Goal: Information Seeking & Learning: Learn about a topic

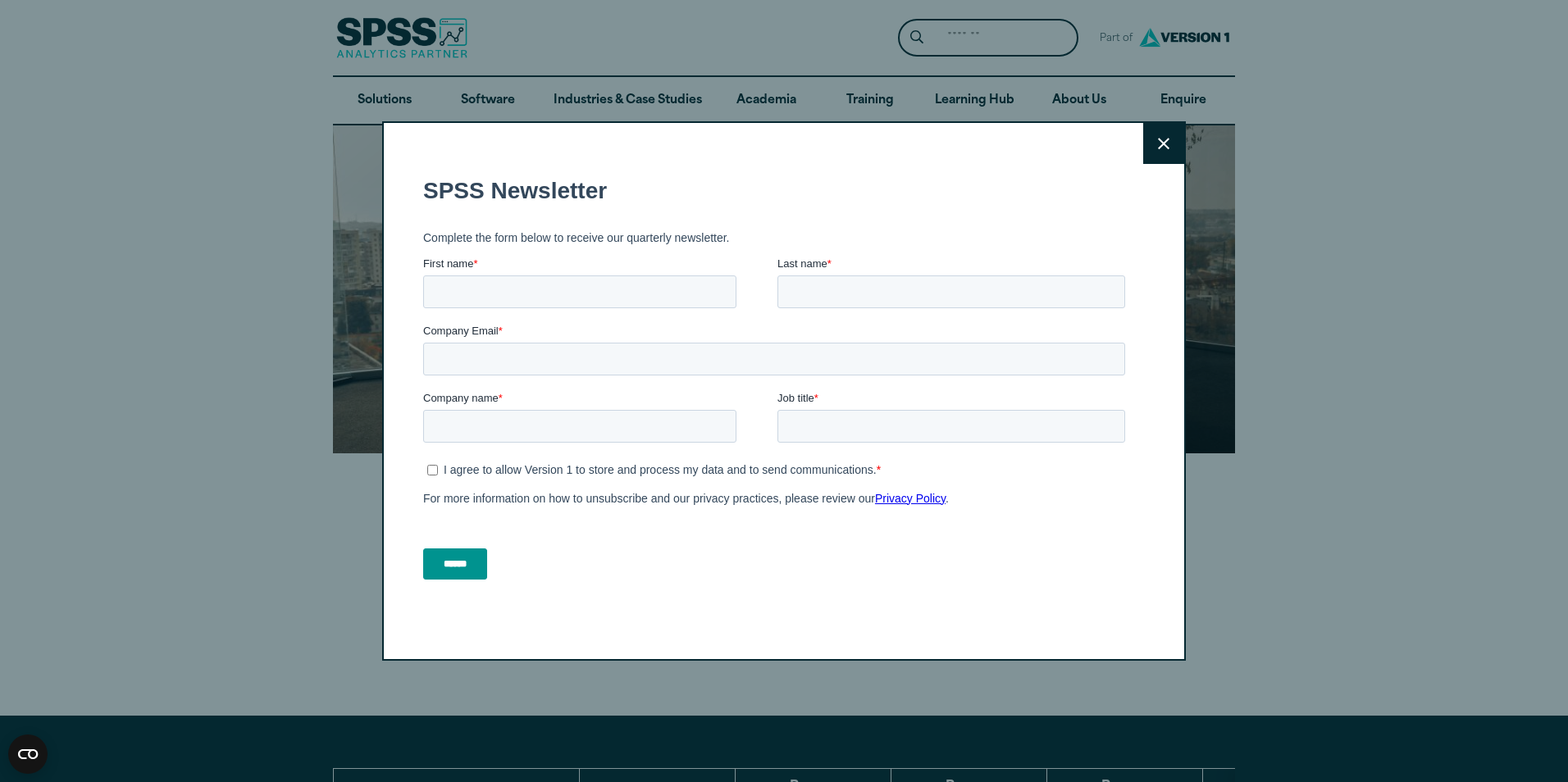
click at [1148, 138] on button "Close" at bounding box center [1163, 143] width 41 height 41
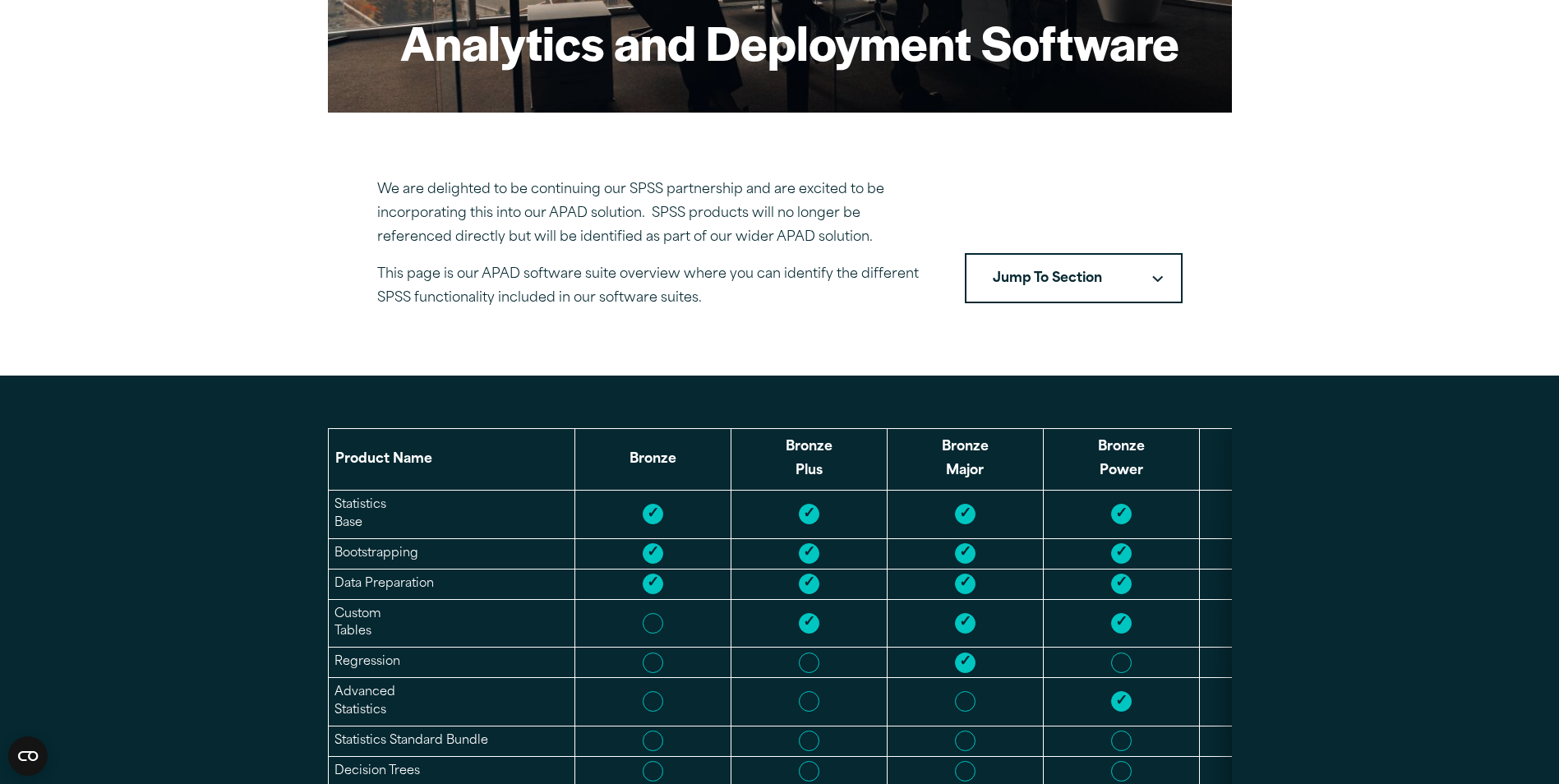
scroll to position [164, 0]
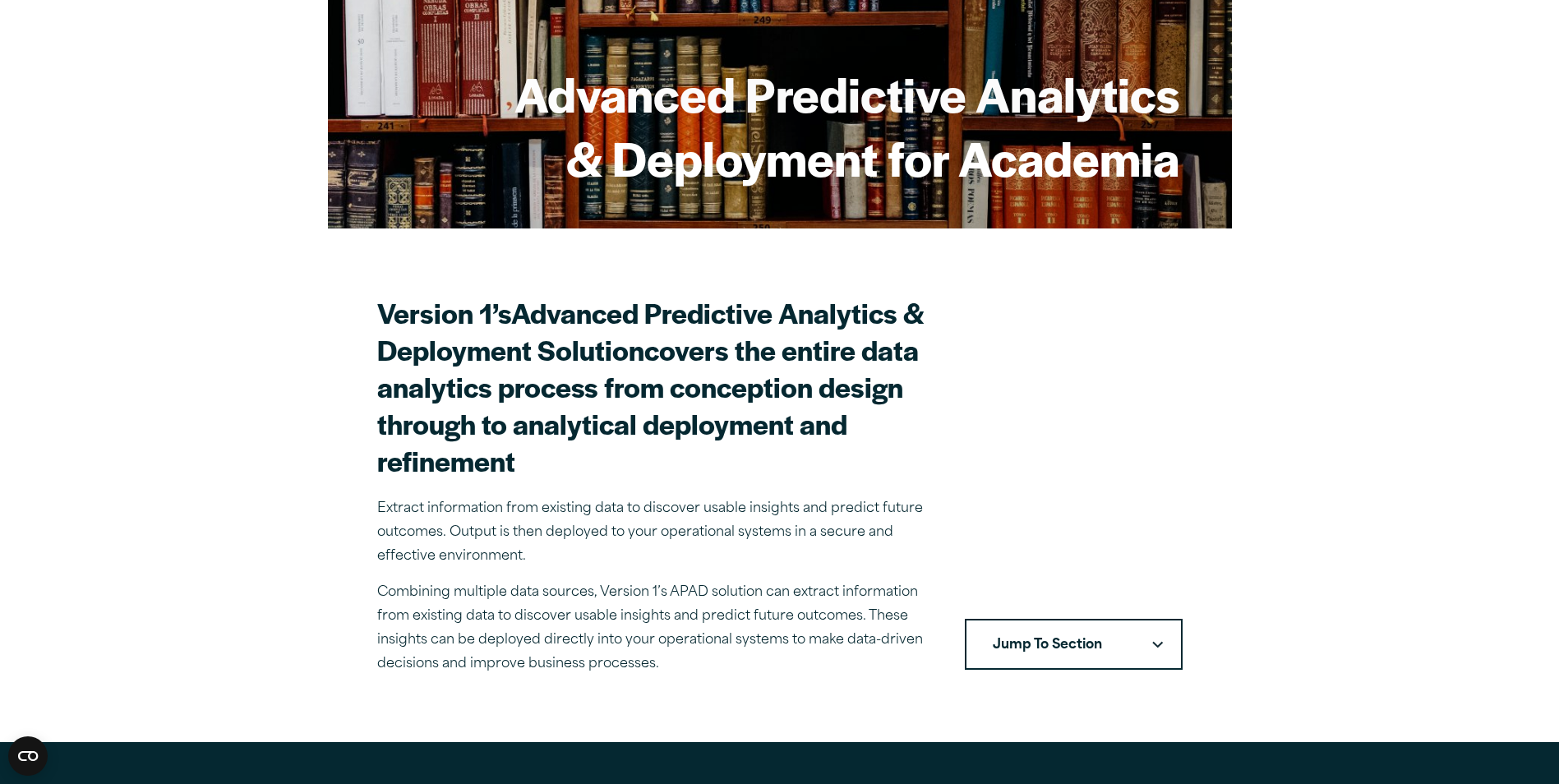
scroll to position [246, 0]
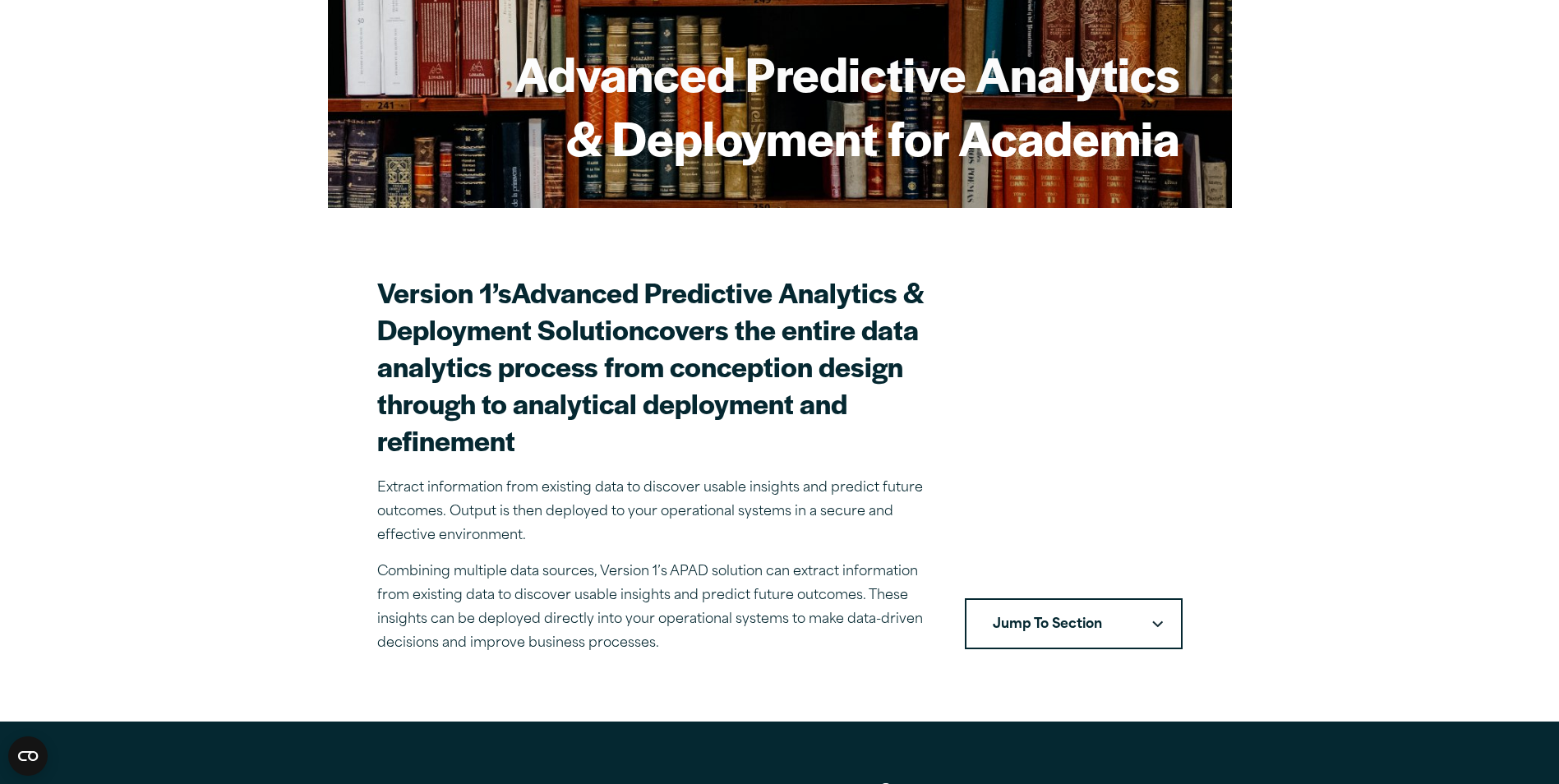
click at [1057, 605] on button "Jump To Section" at bounding box center [1073, 624] width 218 height 51
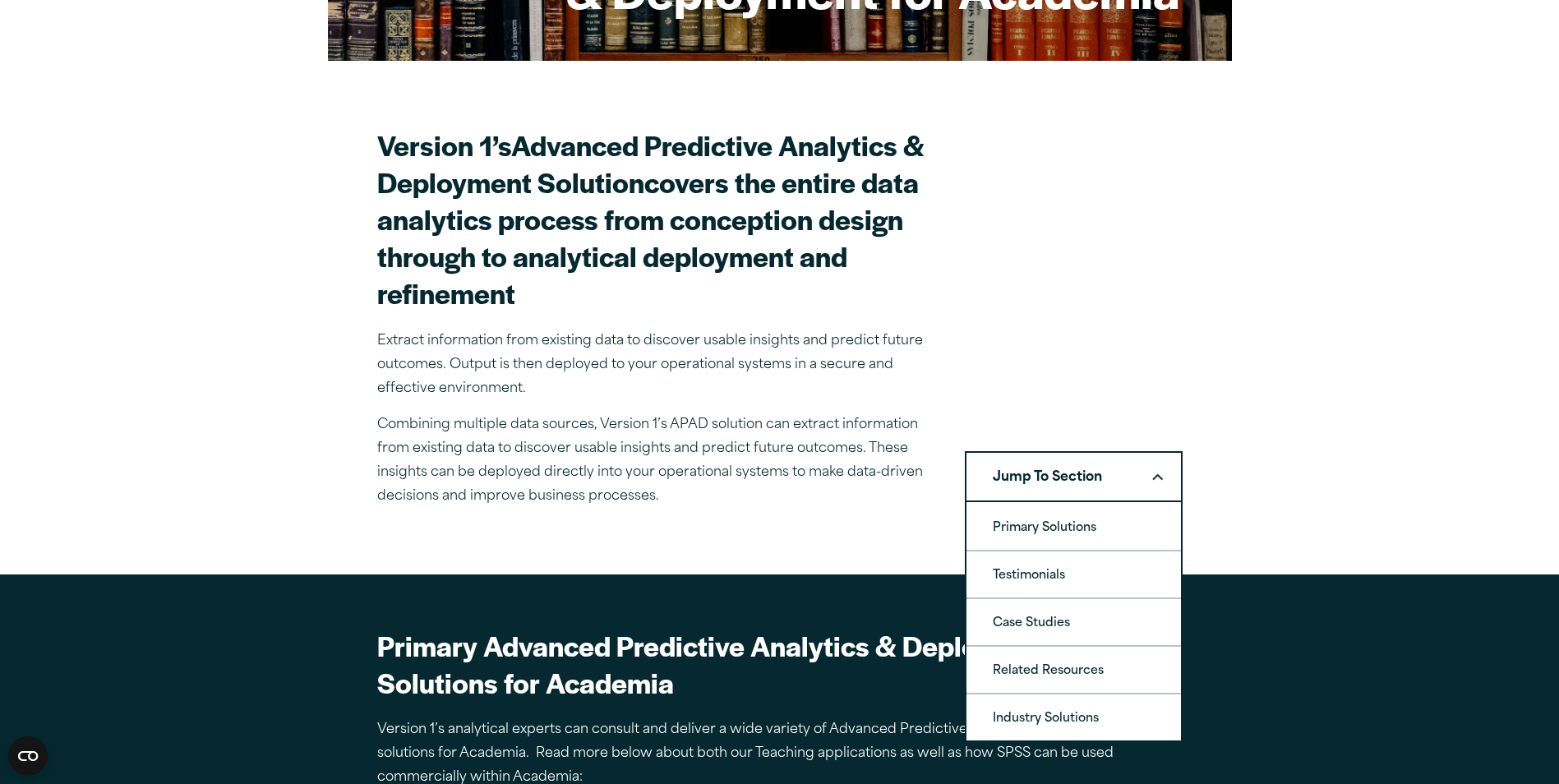
scroll to position [411, 0]
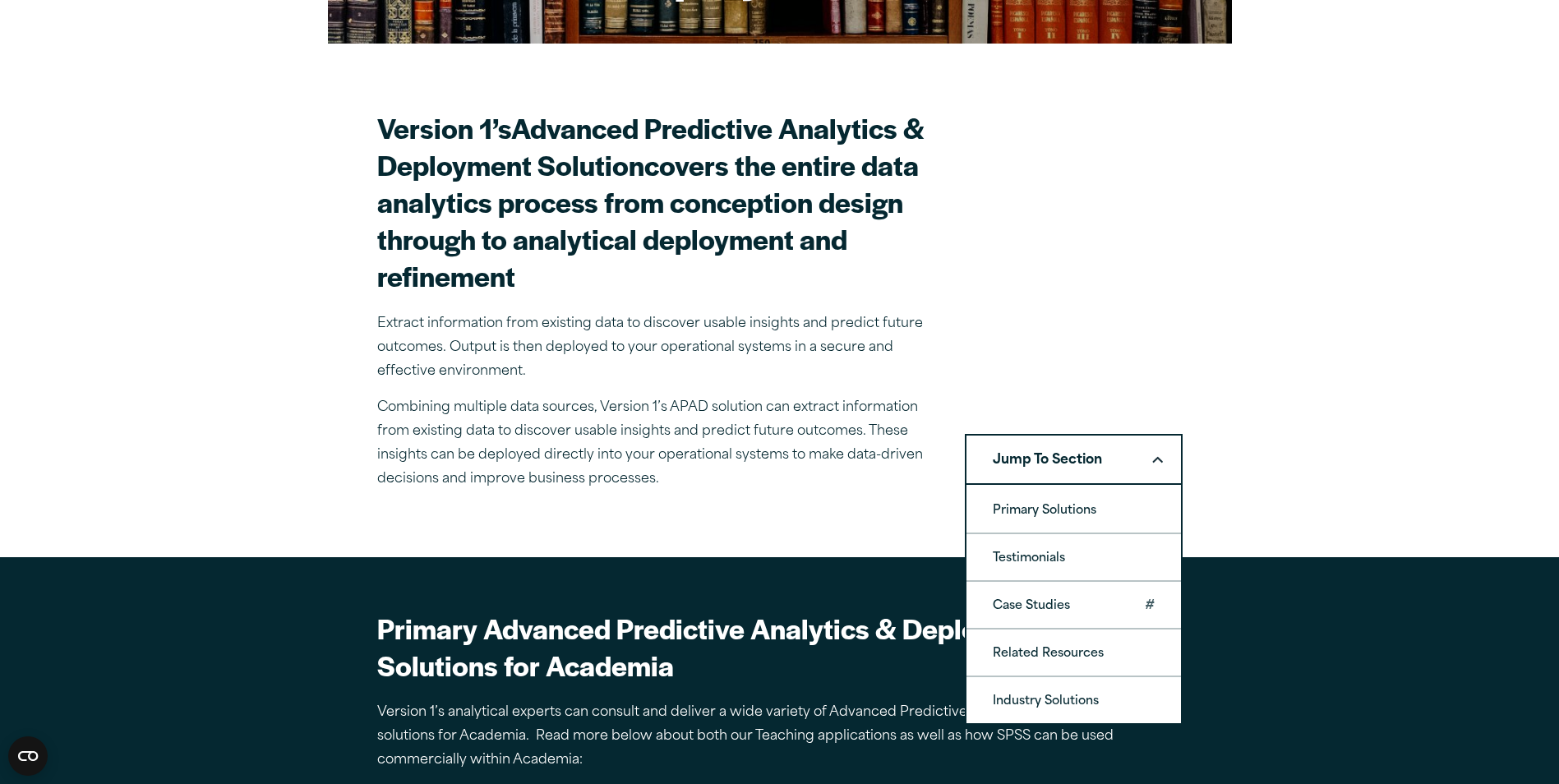
click at [1082, 607] on link "Case Studies" at bounding box center [1073, 605] width 214 height 46
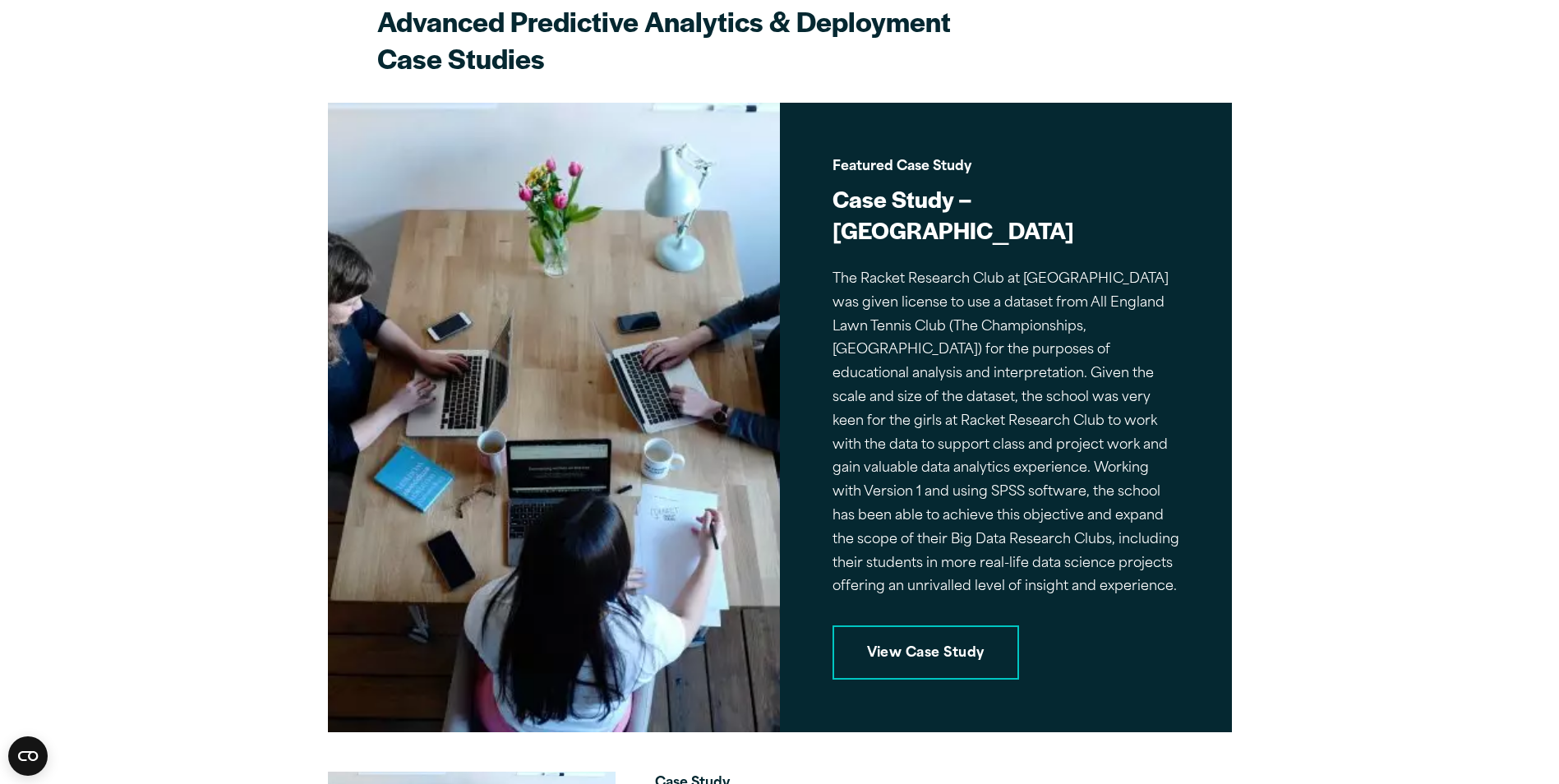
scroll to position [2079, 0]
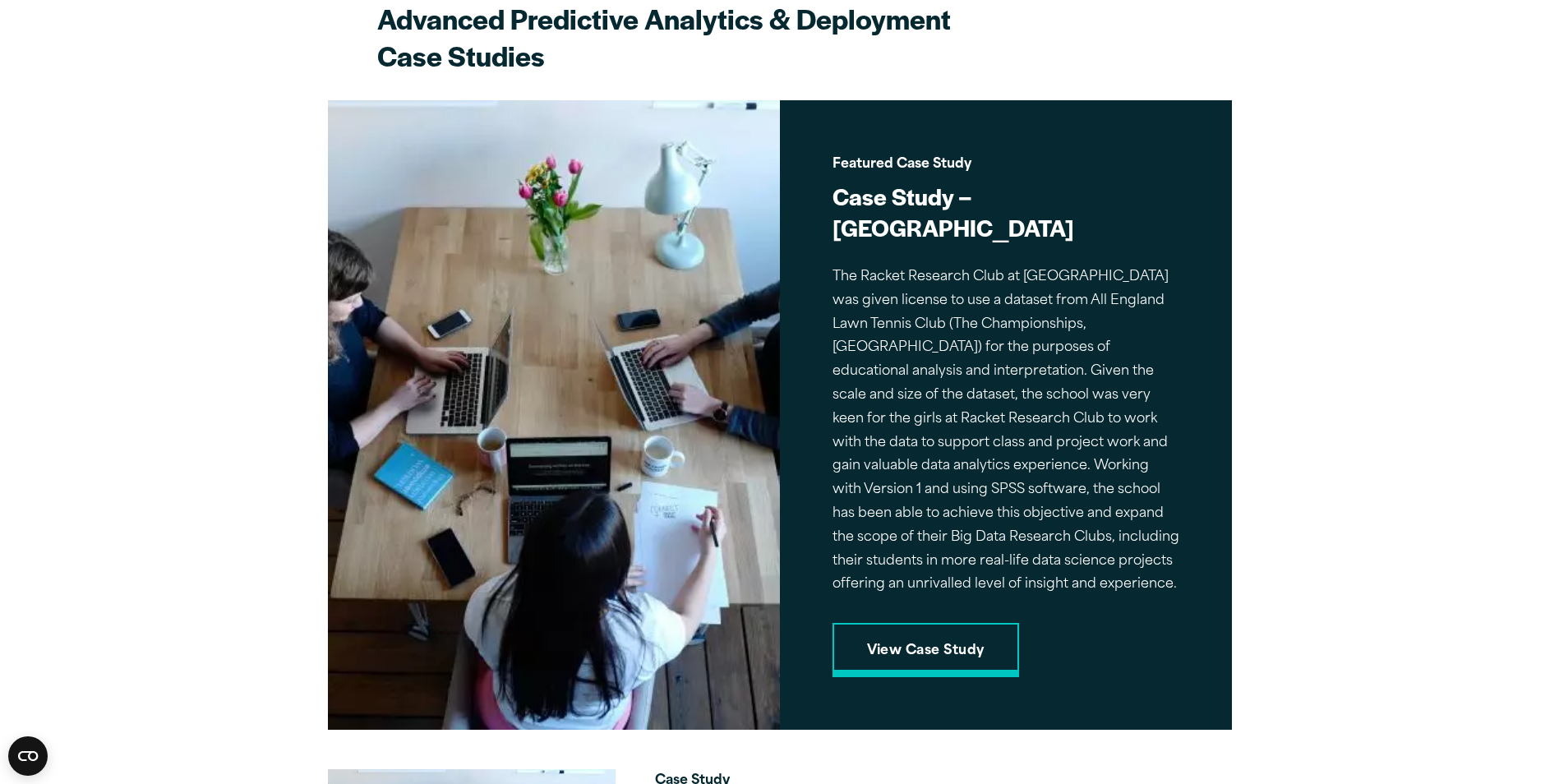
click at [934, 637] on link "View Case Study" at bounding box center [926, 650] width 186 height 54
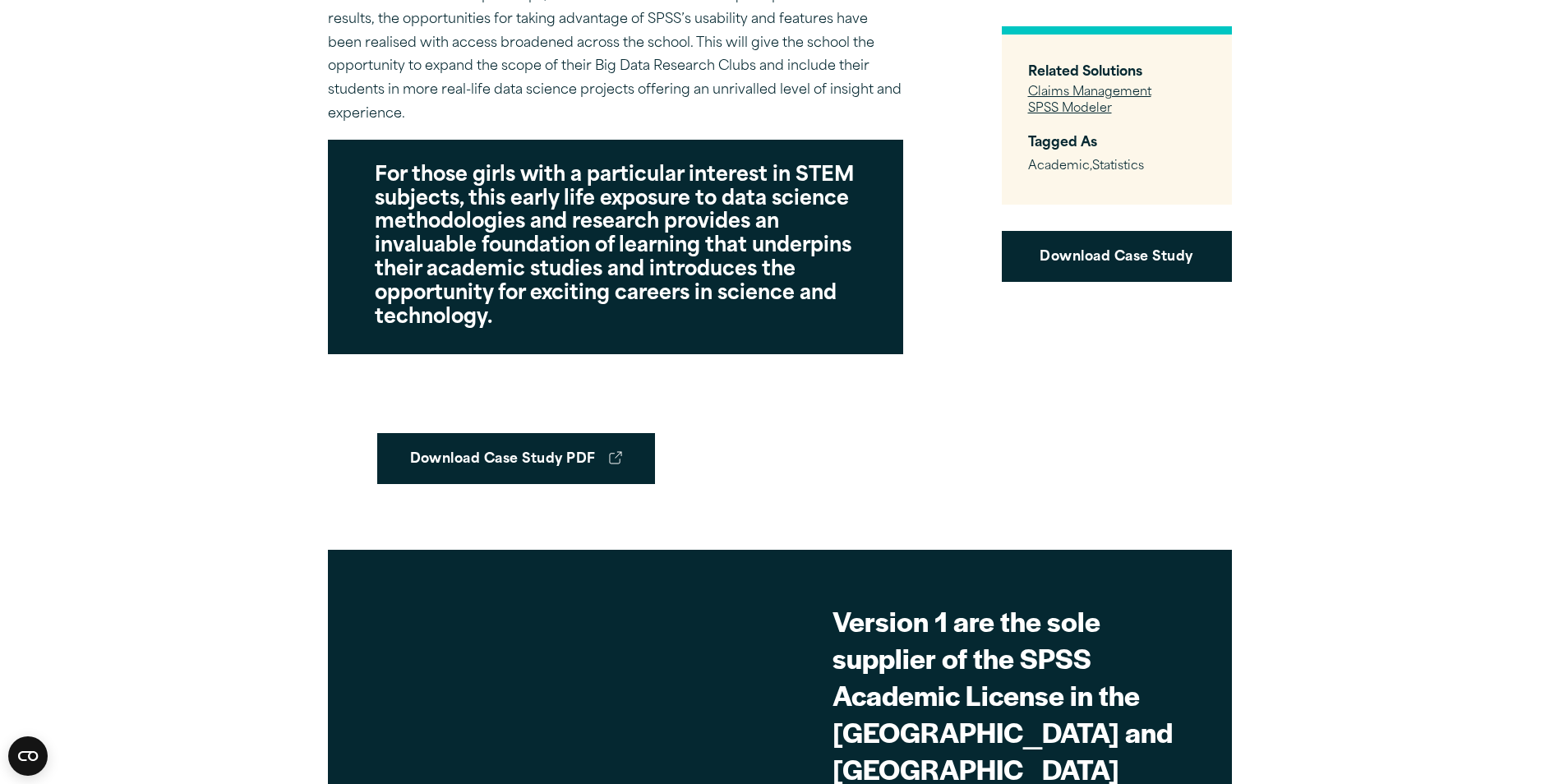
scroll to position [3487, 0]
